Goal: Transaction & Acquisition: Purchase product/service

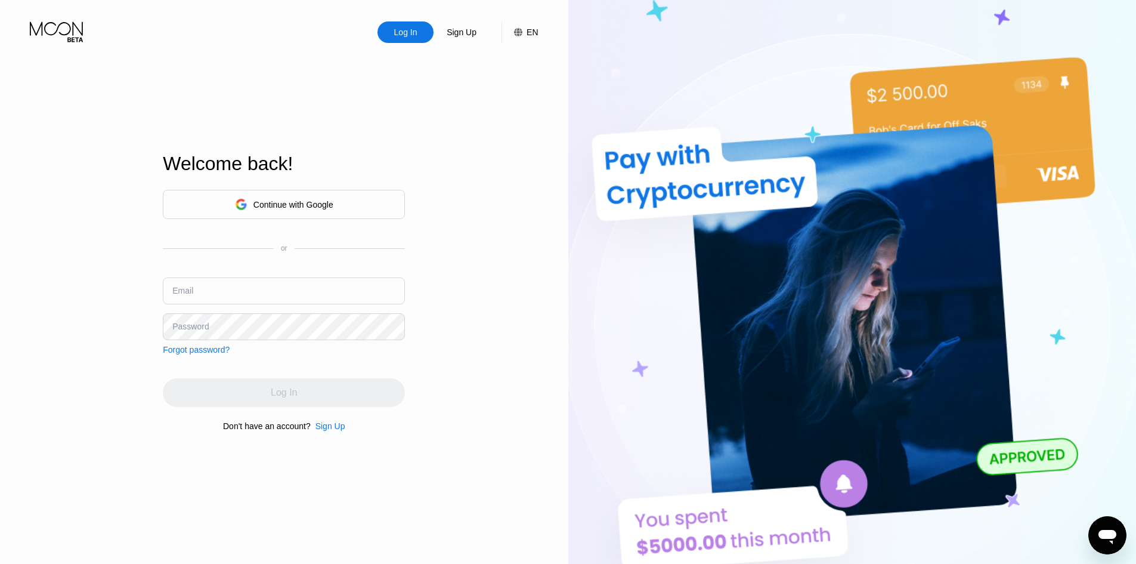
click at [202, 292] on input "text" at bounding box center [284, 290] width 242 height 27
click at [214, 296] on input "text" at bounding box center [284, 290] width 242 height 27
click at [269, 298] on input "text" at bounding box center [284, 290] width 242 height 27
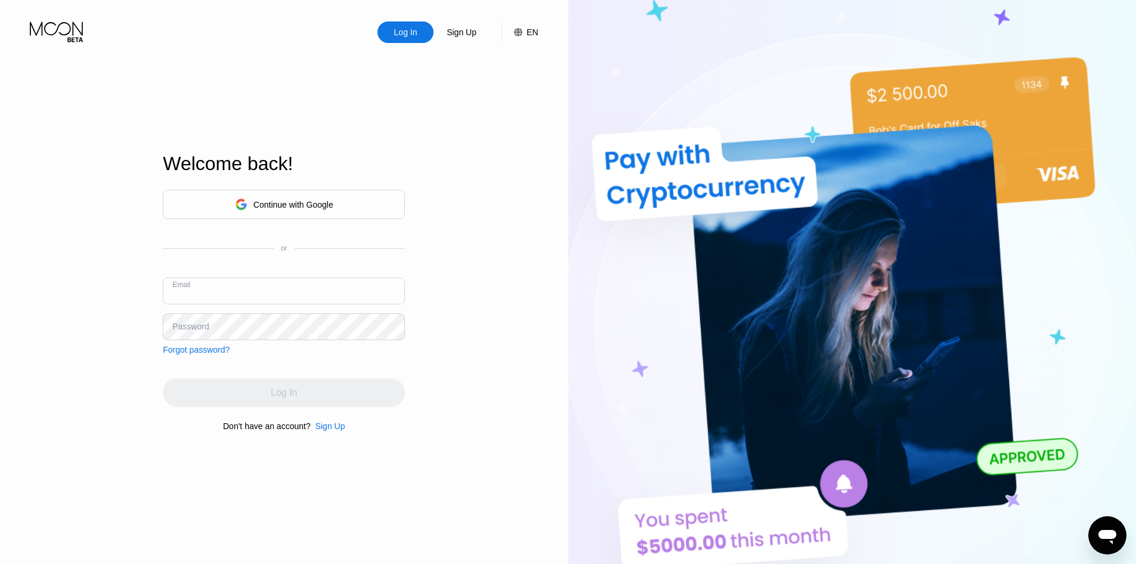
click at [239, 289] on input "text" at bounding box center [284, 290] width 242 height 27
paste input "[EMAIL_ADDRESS][DOMAIN_NAME]"
type input "[EMAIL_ADDRESS][DOMAIN_NAME]"
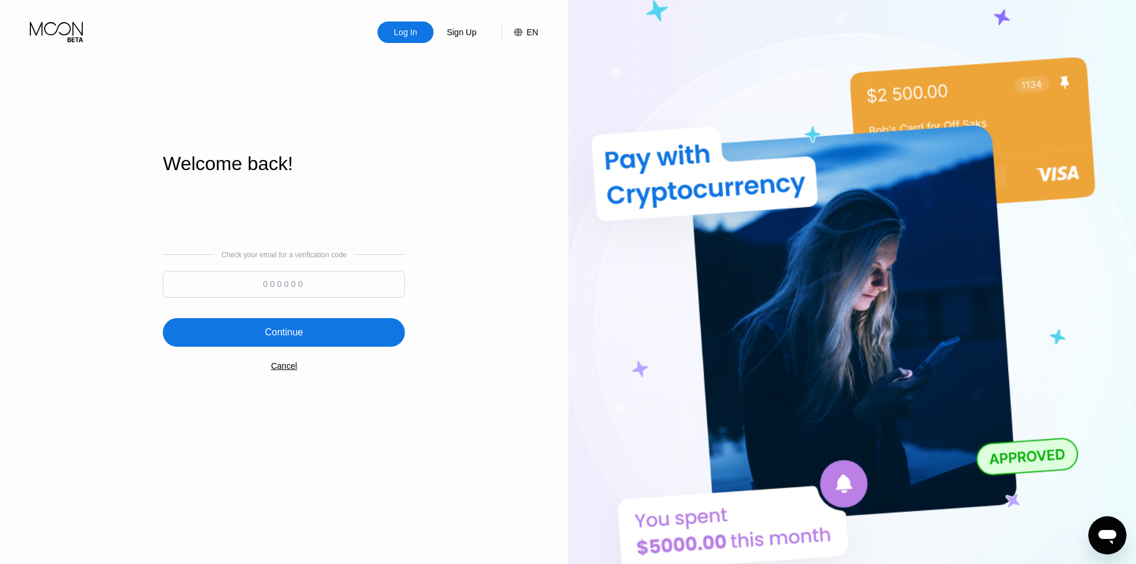
click at [350, 278] on input at bounding box center [284, 284] width 242 height 27
click at [267, 286] on input at bounding box center [284, 284] width 242 height 27
paste input "490762"
type input "490762"
click at [279, 329] on div "Continue" at bounding box center [284, 332] width 38 height 12
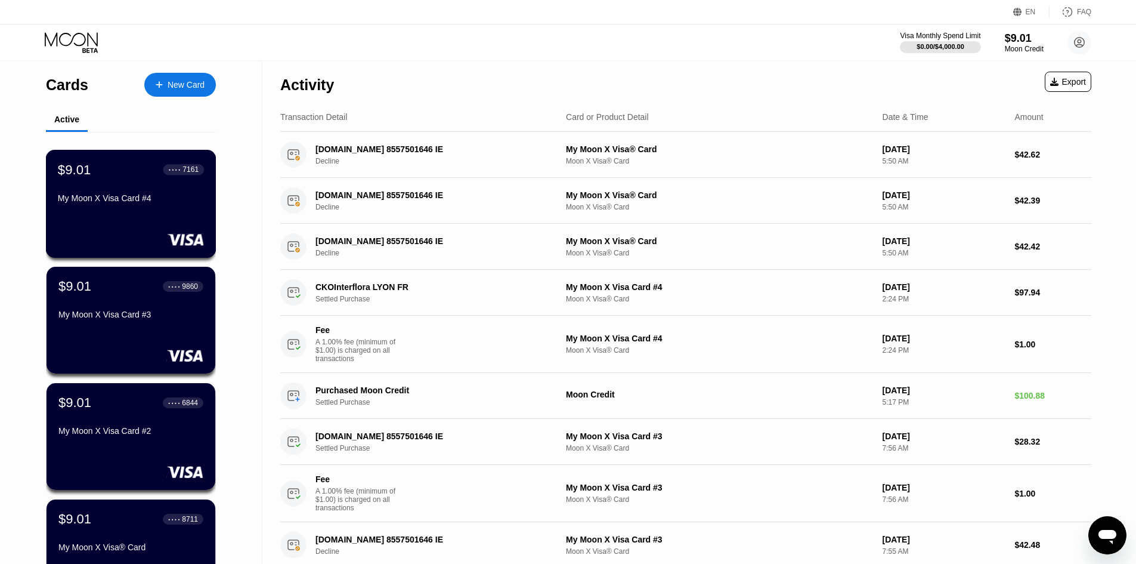
click at [125, 203] on div "My Moon X Visa Card #4" at bounding box center [131, 198] width 146 height 10
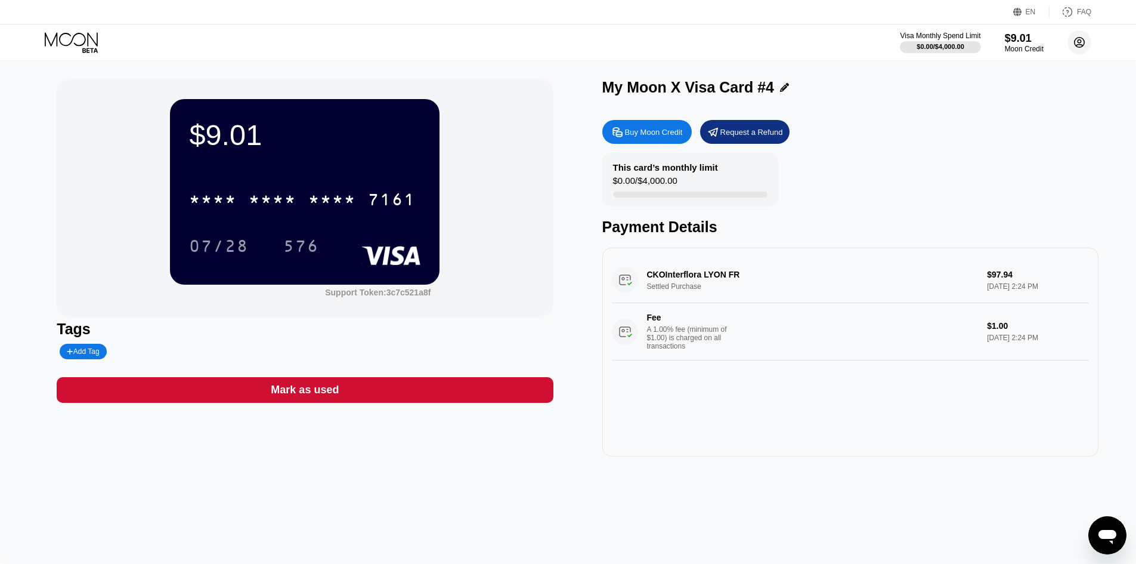
click at [1082, 41] on icon at bounding box center [1080, 42] width 7 height 7
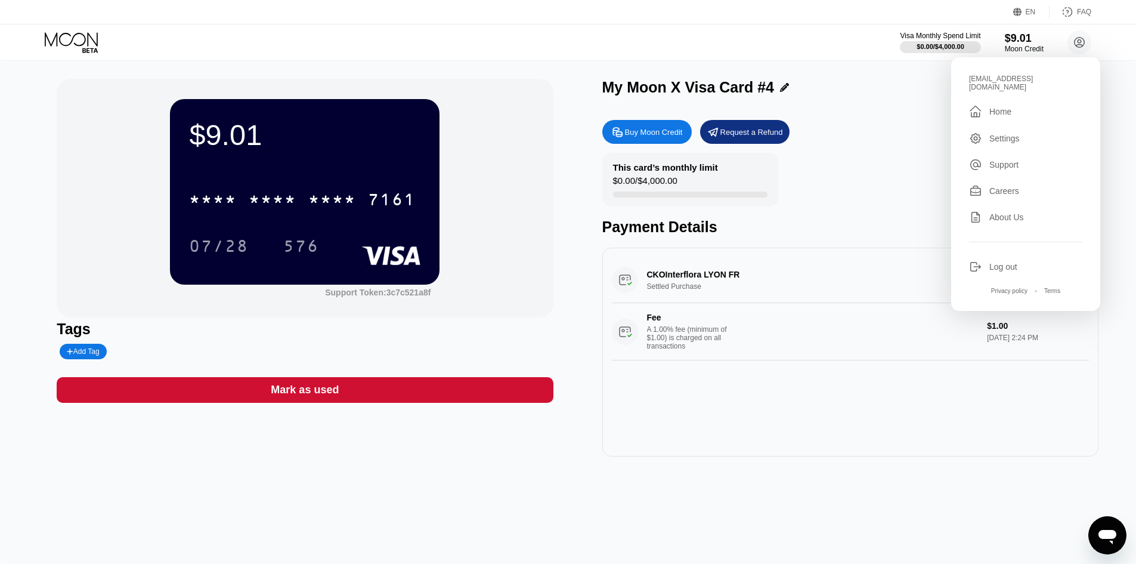
click at [1011, 107] on div "Home" at bounding box center [1001, 112] width 22 height 10
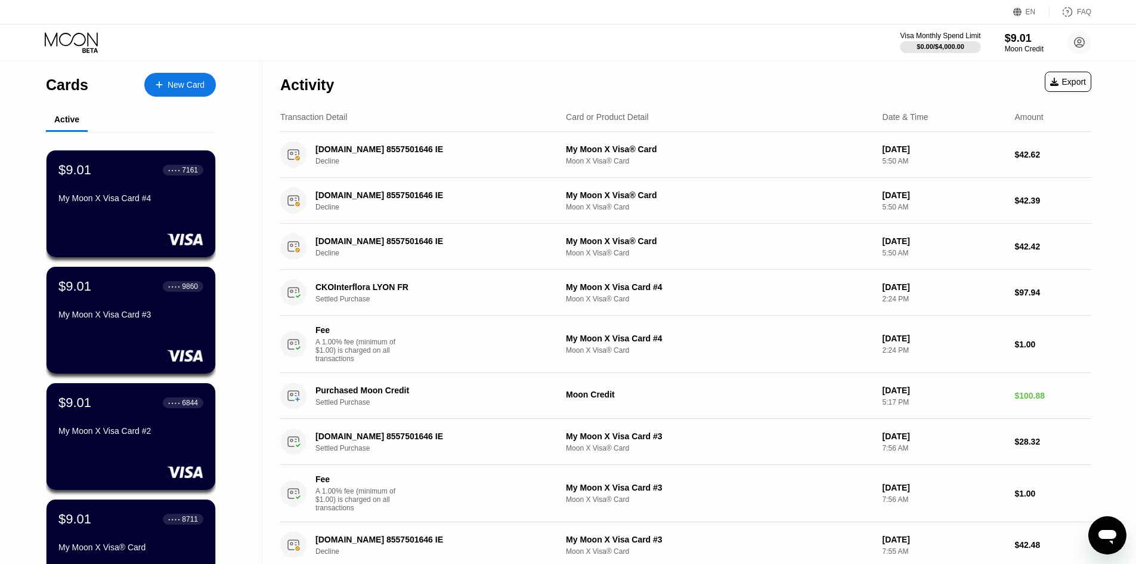
click at [178, 75] on div "New Card" at bounding box center [180, 85] width 72 height 24
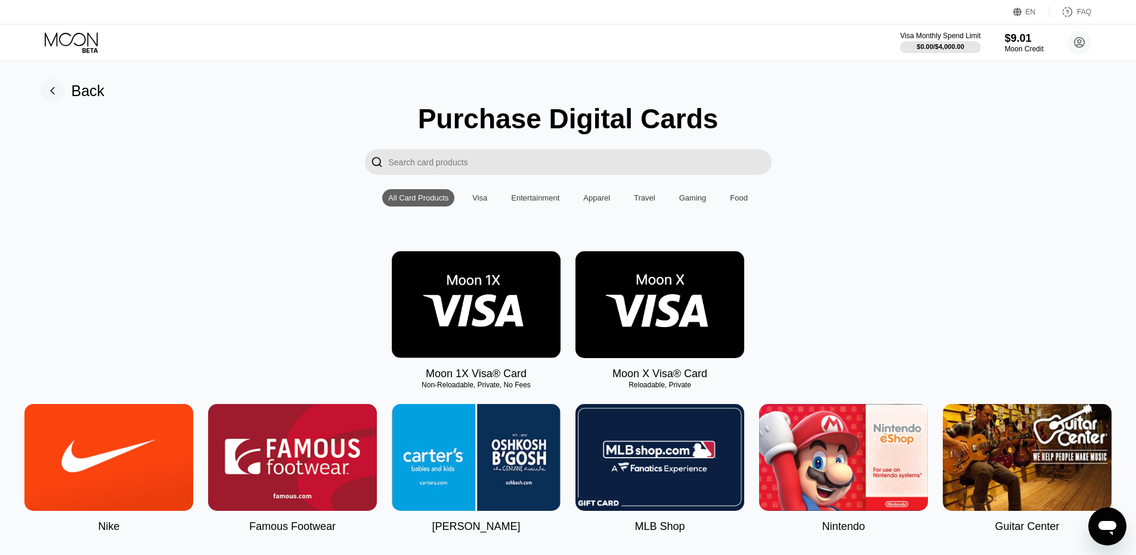
click at [645, 293] on img at bounding box center [660, 304] width 169 height 107
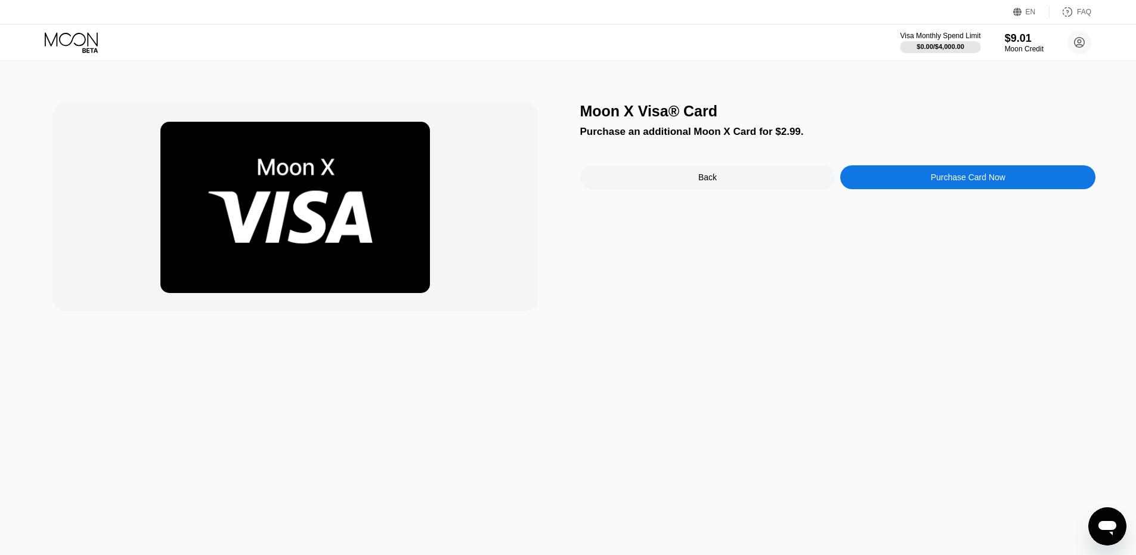
click at [968, 182] on div "Purchase Card Now" at bounding box center [968, 177] width 75 height 10
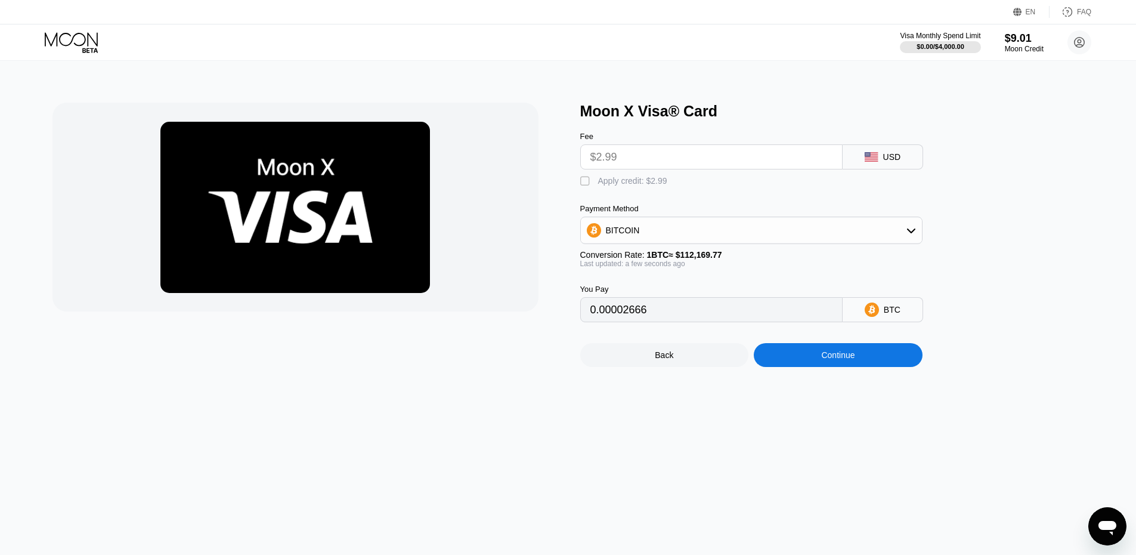
click at [610, 186] on div "Apply credit: $2.99" at bounding box center [632, 181] width 69 height 10
type input "0"
click at [843, 367] on div "Continue" at bounding box center [838, 355] width 169 height 24
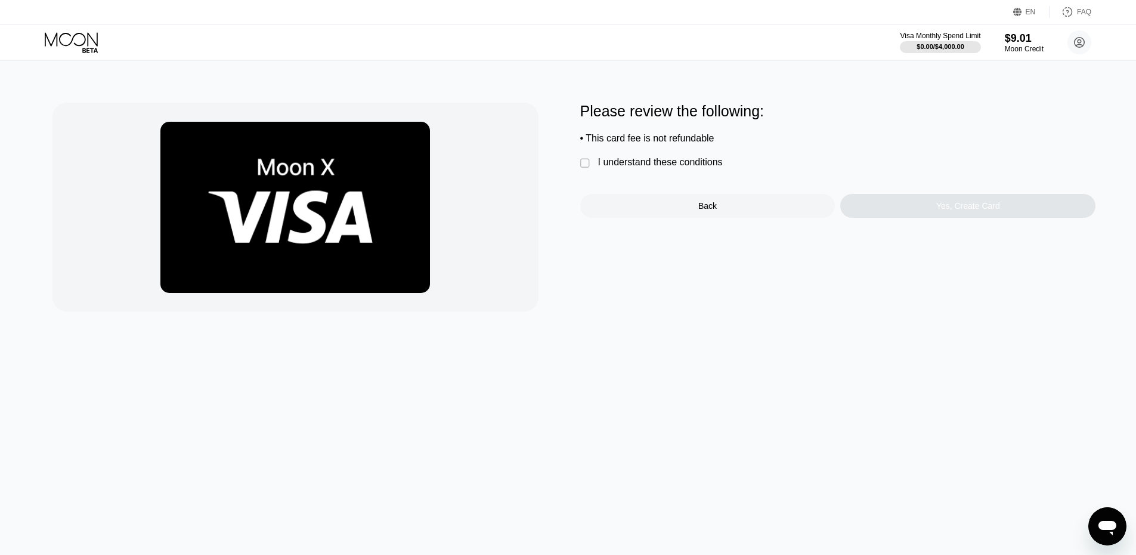
click at [686, 168] on div "I understand these conditions" at bounding box center [660, 162] width 125 height 11
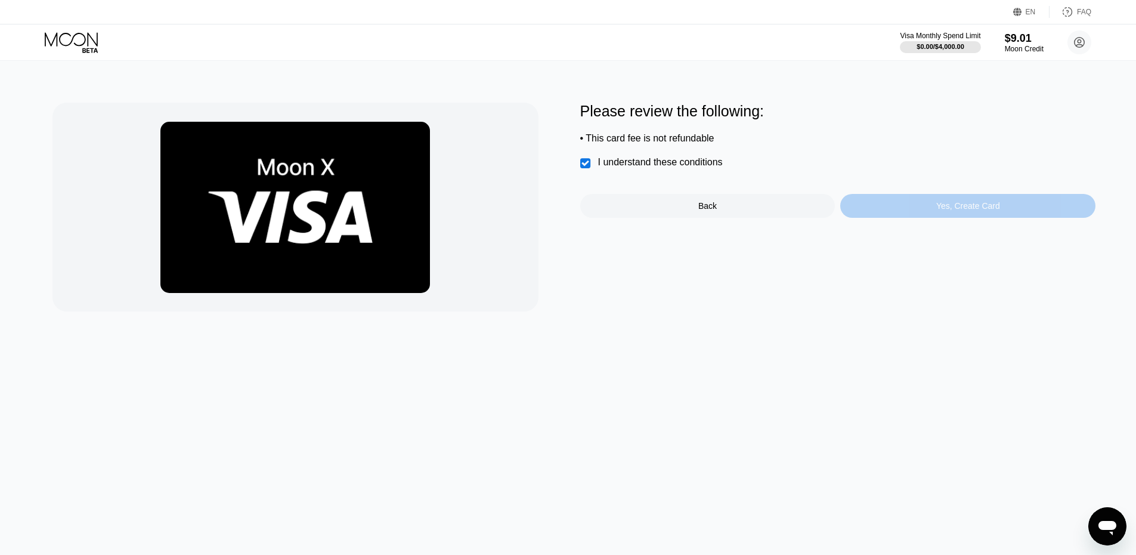
click at [932, 215] on div "Yes, Create Card" at bounding box center [968, 206] width 255 height 24
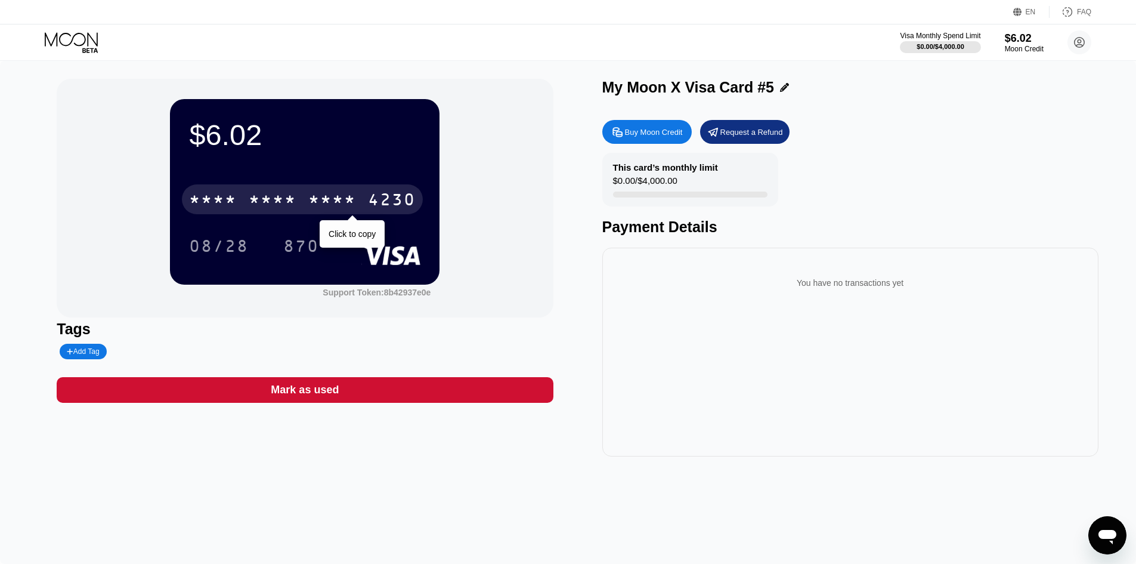
click at [330, 207] on div "* * * *" at bounding box center [332, 200] width 48 height 19
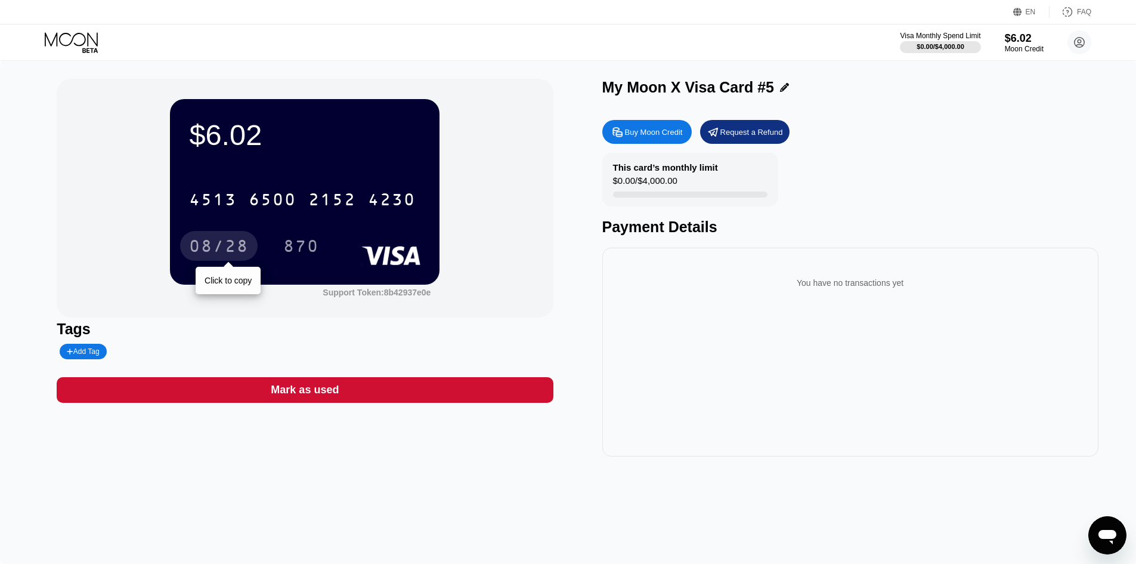
click at [222, 245] on div "08/28" at bounding box center [219, 247] width 60 height 19
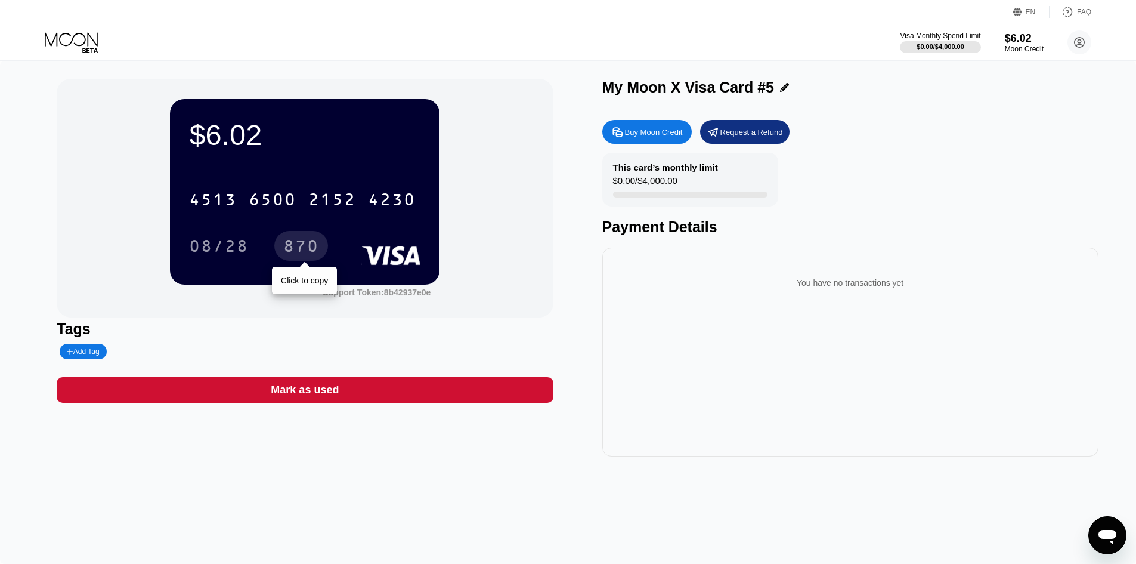
click at [297, 247] on div "870" at bounding box center [301, 247] width 36 height 19
